Goal: Information Seeking & Learning: Find specific fact

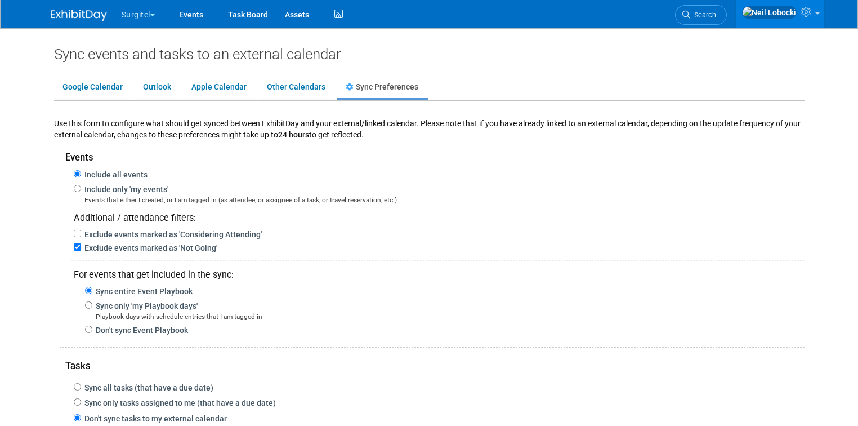
click at [69, 17] on img at bounding box center [79, 15] width 56 height 11
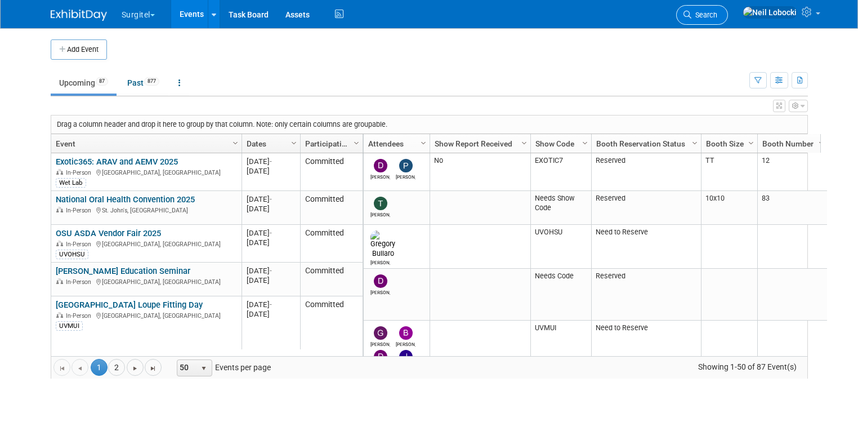
click at [728, 10] on link "Search" at bounding box center [702, 15] width 52 height 20
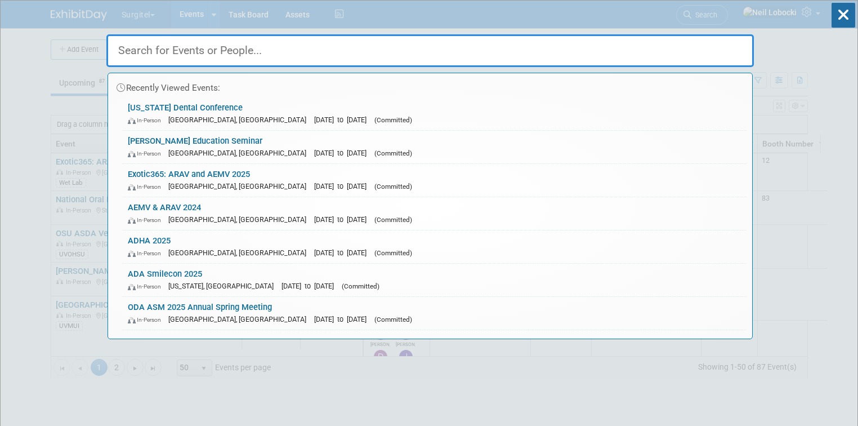
click at [404, 57] on input "text" at bounding box center [429, 50] width 647 height 33
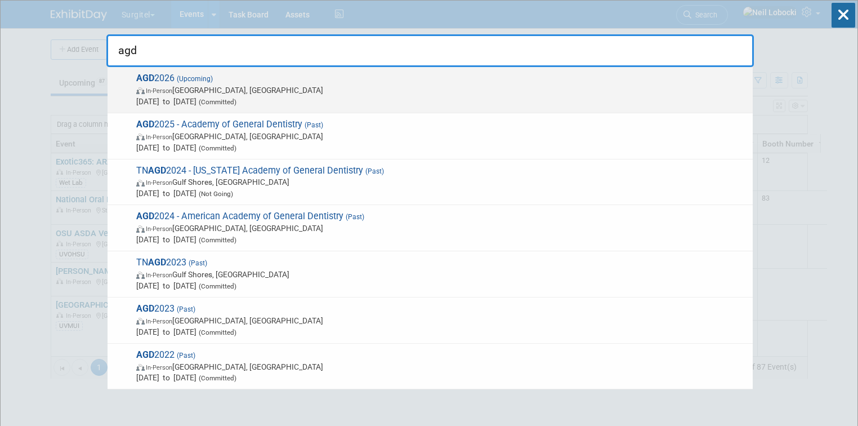
type input "agd"
click at [318, 88] on span "In-Person Las Vegas, NV" at bounding box center [441, 89] width 611 height 11
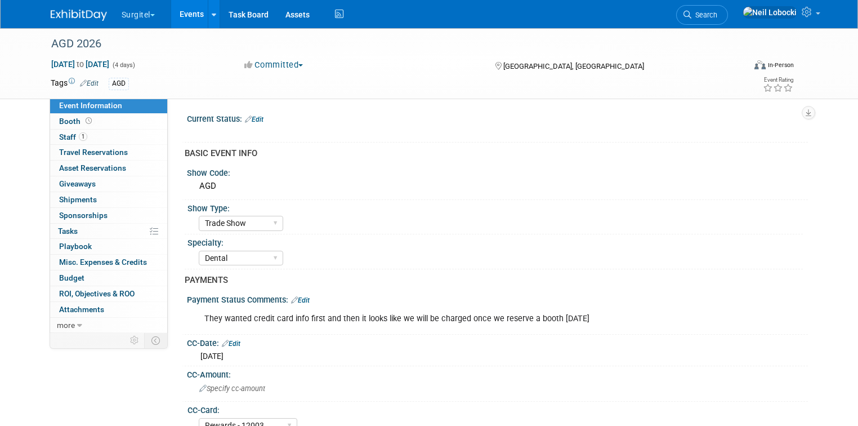
select select "Trade Show"
select select "Dental"
select select "Rewards - 12003"
click at [103, 122] on link "Booth" at bounding box center [108, 121] width 117 height 15
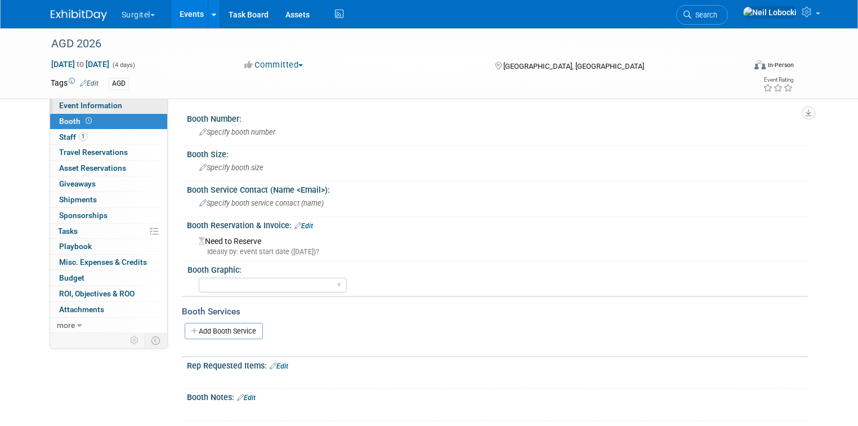
click at [117, 108] on link "Event Information" at bounding box center [108, 105] width 117 height 15
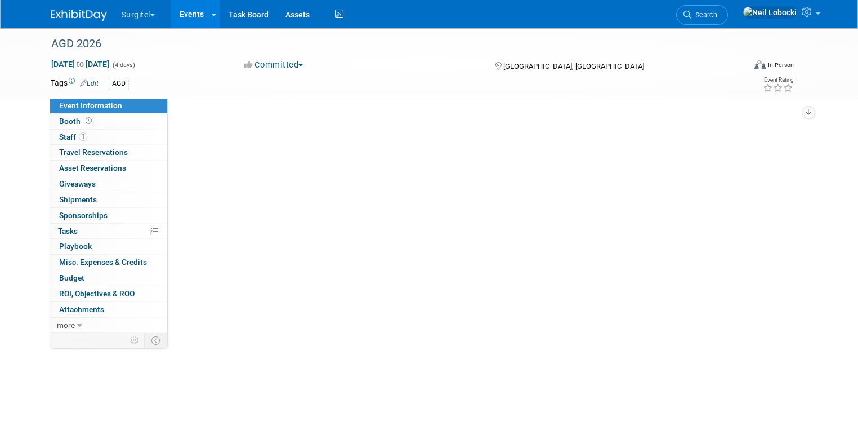
select select "Trade Show"
select select "Dental"
select select "Rewards - 12003"
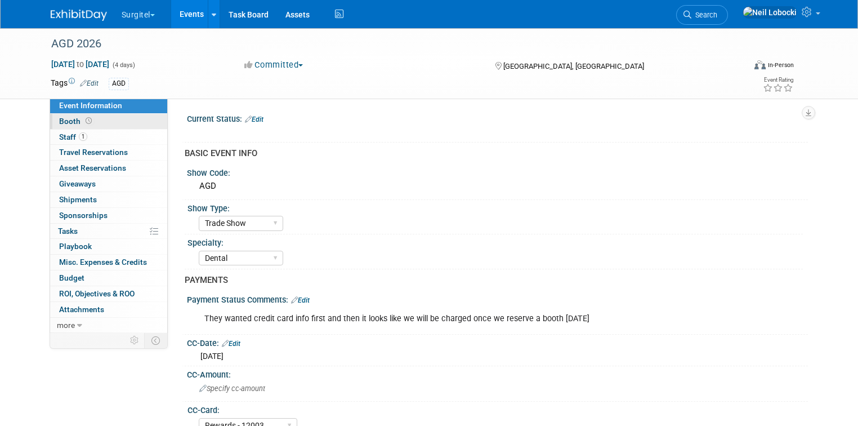
click at [59, 123] on span "Booth" at bounding box center [76, 121] width 35 height 9
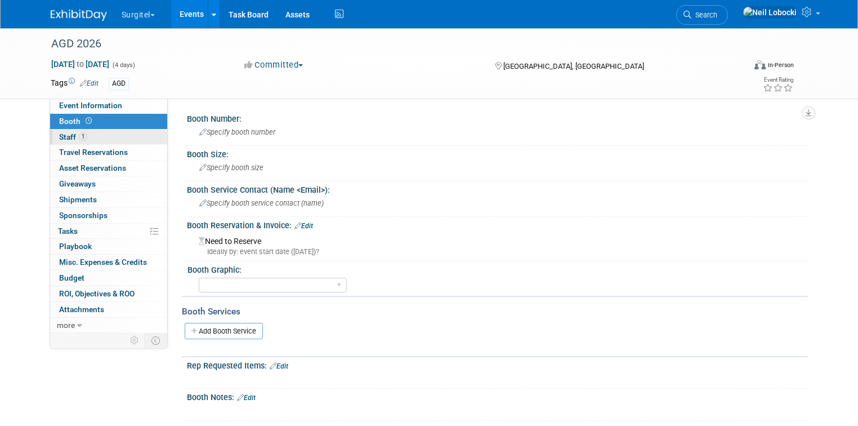
click at [84, 137] on link "1 Staff 1" at bounding box center [108, 136] width 117 height 15
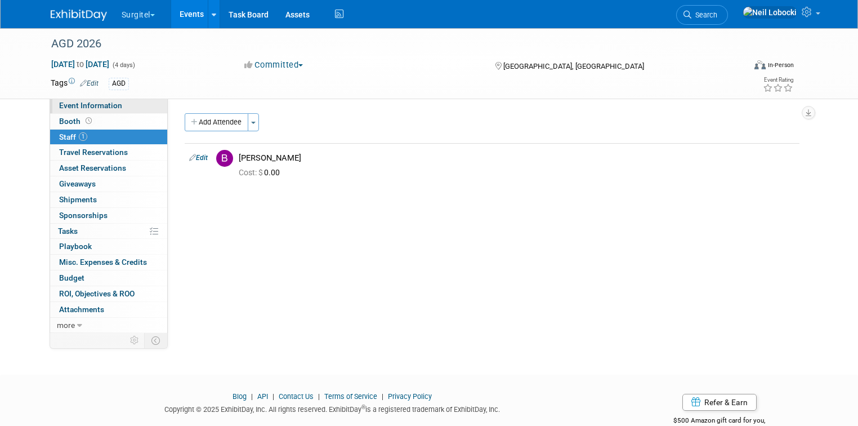
click at [98, 106] on span "Event Information" at bounding box center [90, 105] width 63 height 9
select select "Trade Show"
select select "Dental"
select select "Rewards - 12003"
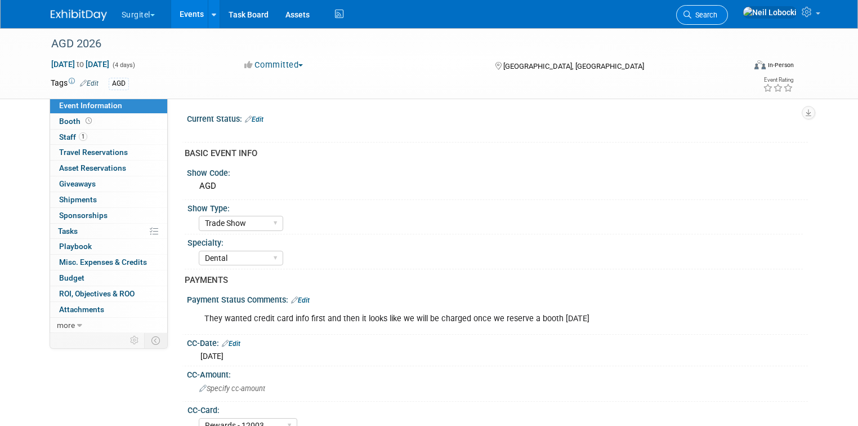
click at [728, 19] on link "Search" at bounding box center [702, 15] width 52 height 20
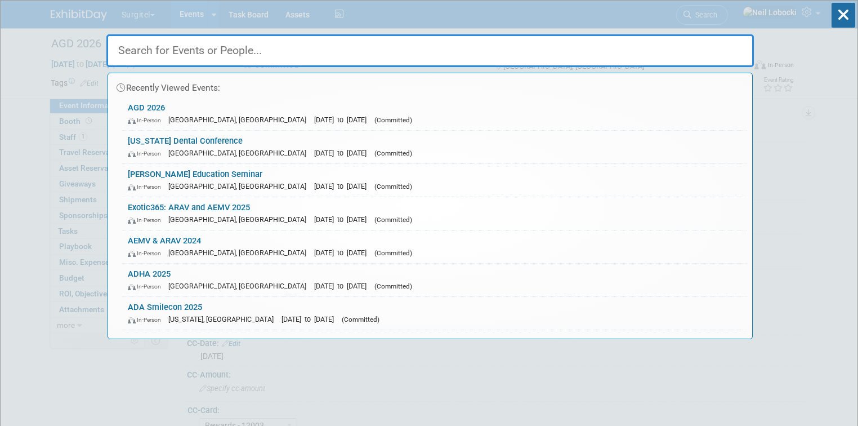
click at [396, 50] on input "text" at bounding box center [429, 50] width 647 height 33
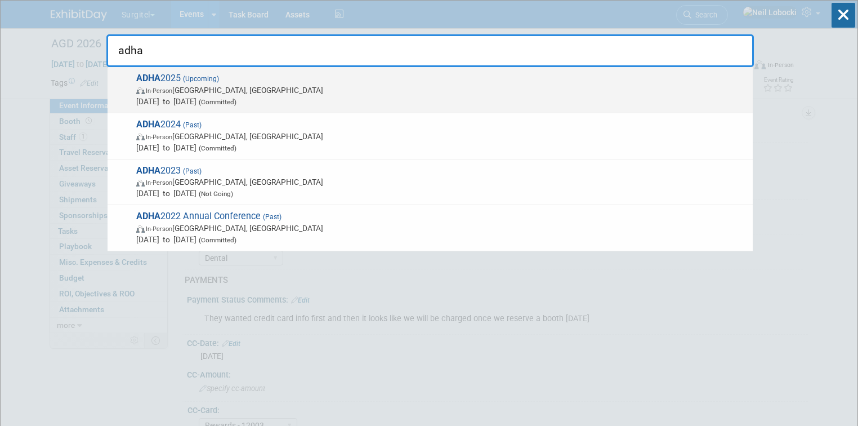
type input "adha"
click at [276, 97] on span "Oct 4, 2025 to Oct 6, 2025 (Committed)" at bounding box center [441, 101] width 611 height 11
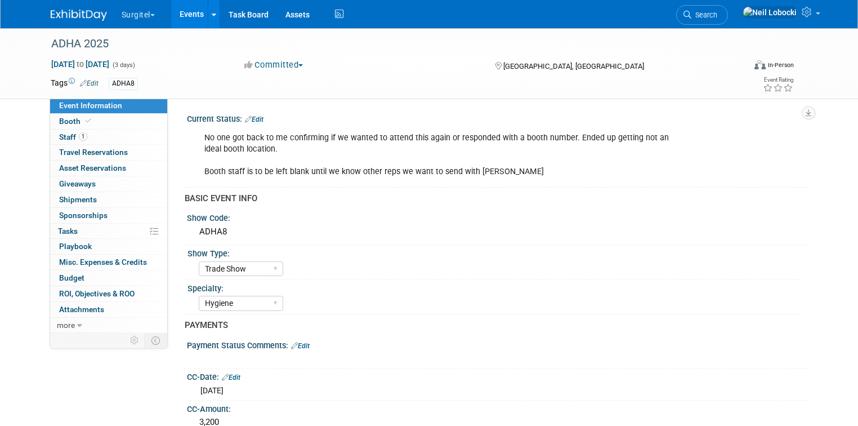
select select "Trade Show"
select select "Hygiene"
select select "SkyMiles - 93008"
click at [251, 118] on link "Edit" at bounding box center [254, 119] width 19 height 8
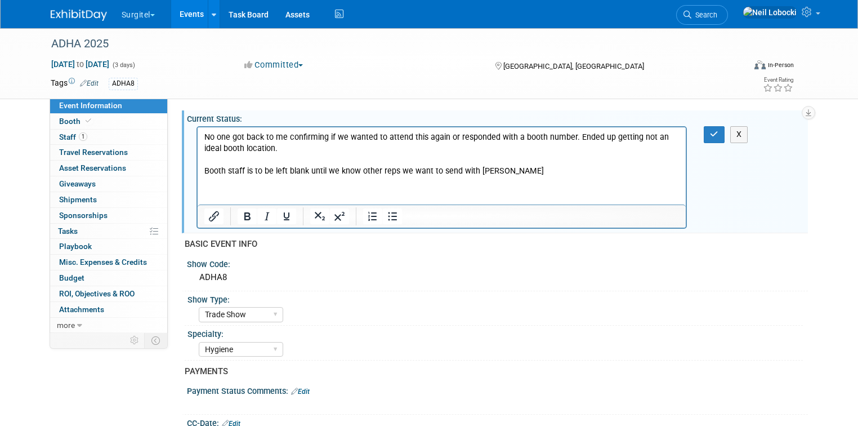
click at [523, 169] on p "No one got back to me confirming if we wanted to attend this again or responded…" at bounding box center [442, 154] width 476 height 45
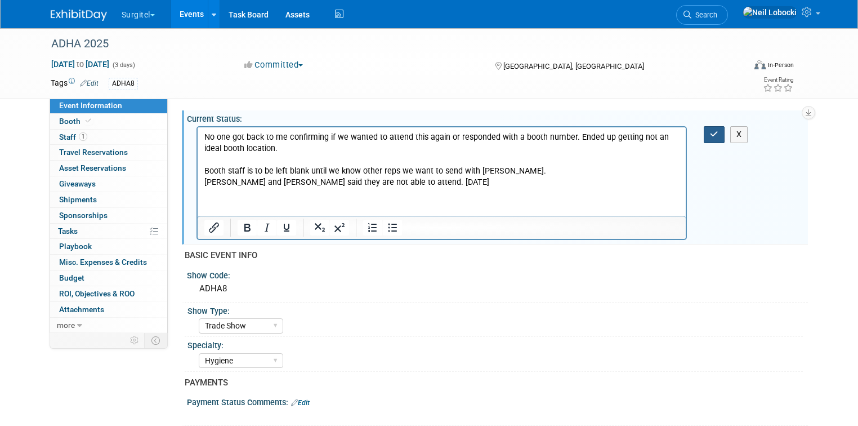
click at [716, 137] on icon "button" at bounding box center [714, 134] width 8 height 8
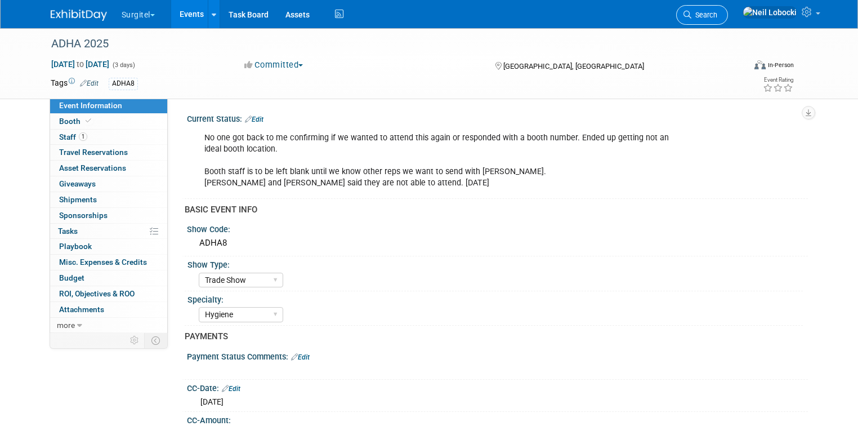
click at [728, 21] on link "Search" at bounding box center [702, 15] width 52 height 20
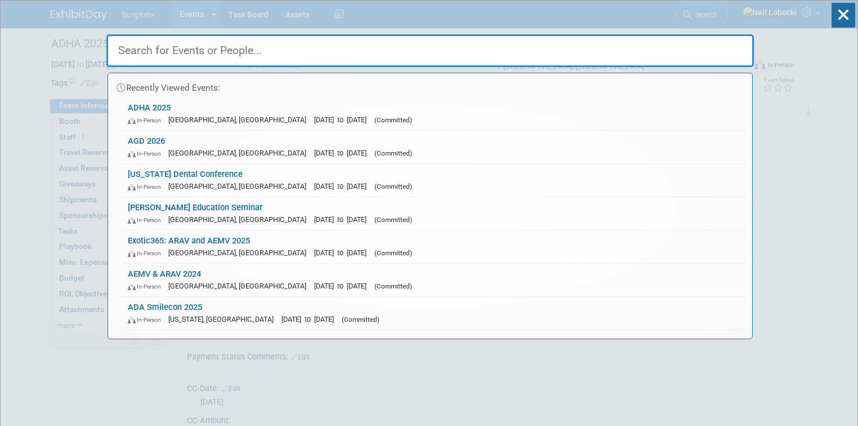
click at [458, 45] on input "text" at bounding box center [429, 50] width 647 height 33
